Goal: Task Accomplishment & Management: Use online tool/utility

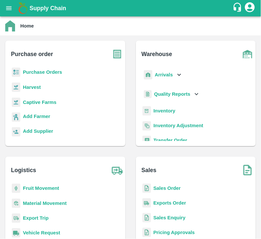
click at [47, 72] on b "Purchase Orders" at bounding box center [42, 71] width 39 height 5
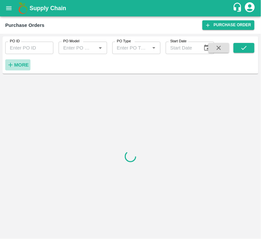
click at [21, 62] on strong "More" at bounding box center [21, 64] width 15 height 5
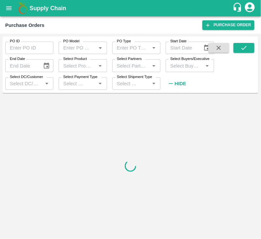
click at [190, 64] on input "Select Buyers/Executive" at bounding box center [184, 65] width 33 height 9
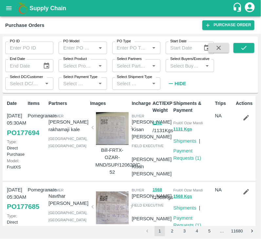
click at [193, 66] on input "Select Buyers/Executive" at bounding box center [184, 65] width 33 height 9
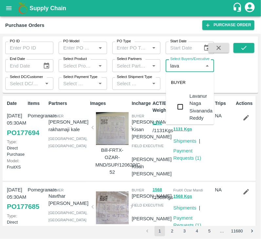
type input "[PERSON_NAME]"
click at [180, 104] on input "checkbox" at bounding box center [180, 106] width 13 height 13
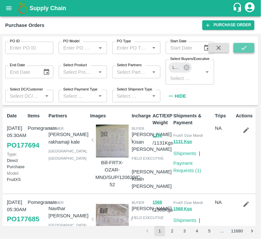
click at [250, 49] on button "submit" at bounding box center [243, 48] width 21 height 10
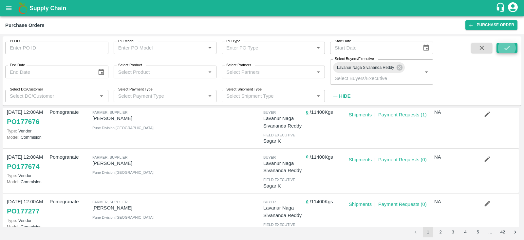
scroll to position [15, 0]
